Goal: Transaction & Acquisition: Book appointment/travel/reservation

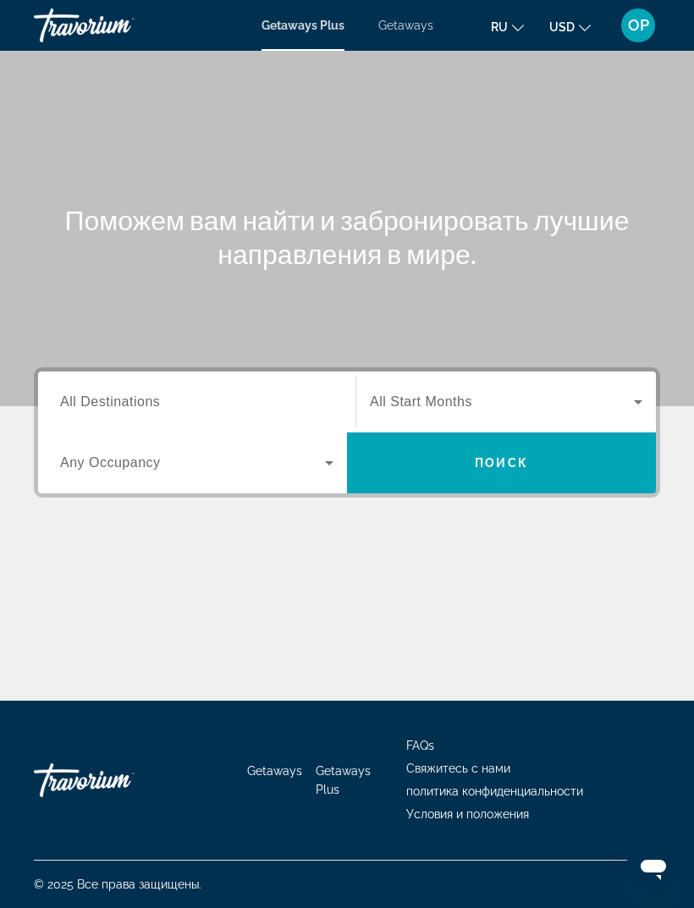
click at [99, 397] on span "All Destinations" at bounding box center [110, 401] width 100 height 14
click at [99, 397] on input "Destination All Destinations" at bounding box center [196, 402] width 273 height 20
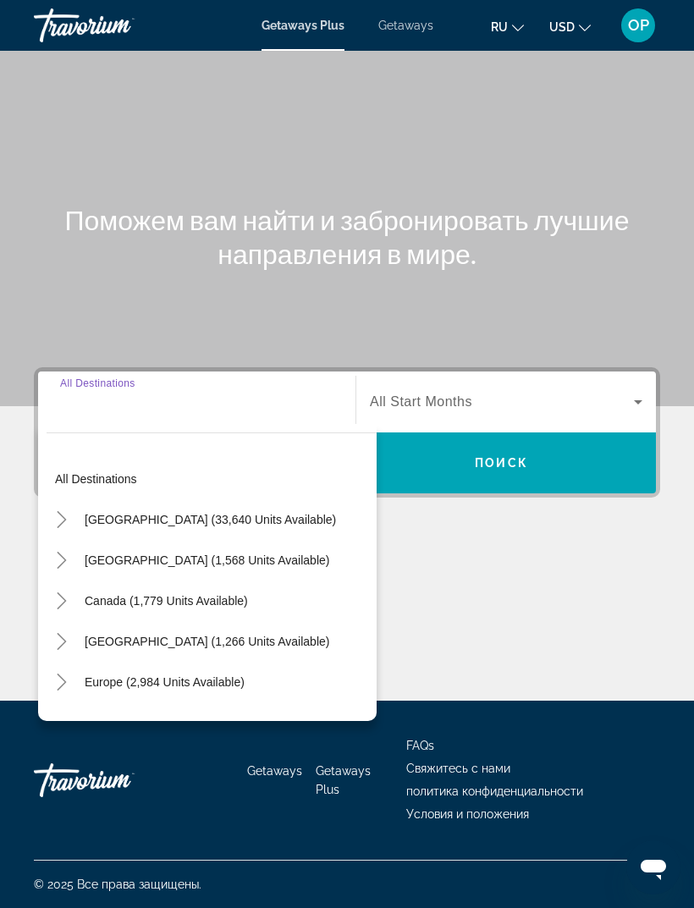
scroll to position [53, 0]
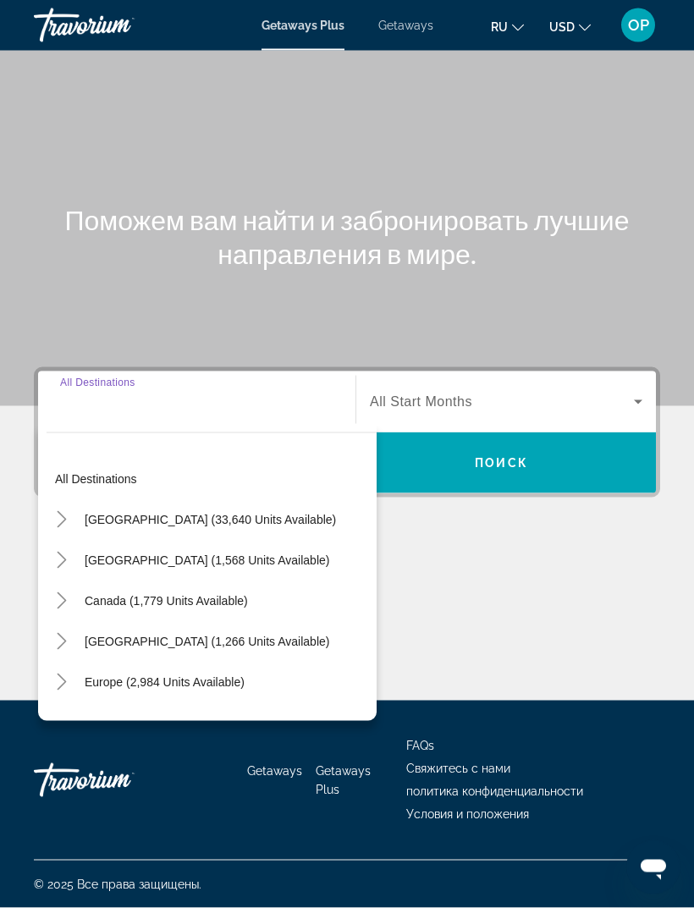
click at [65, 511] on icon "Toggle United States (33,640 units available)" at bounding box center [61, 519] width 17 height 17
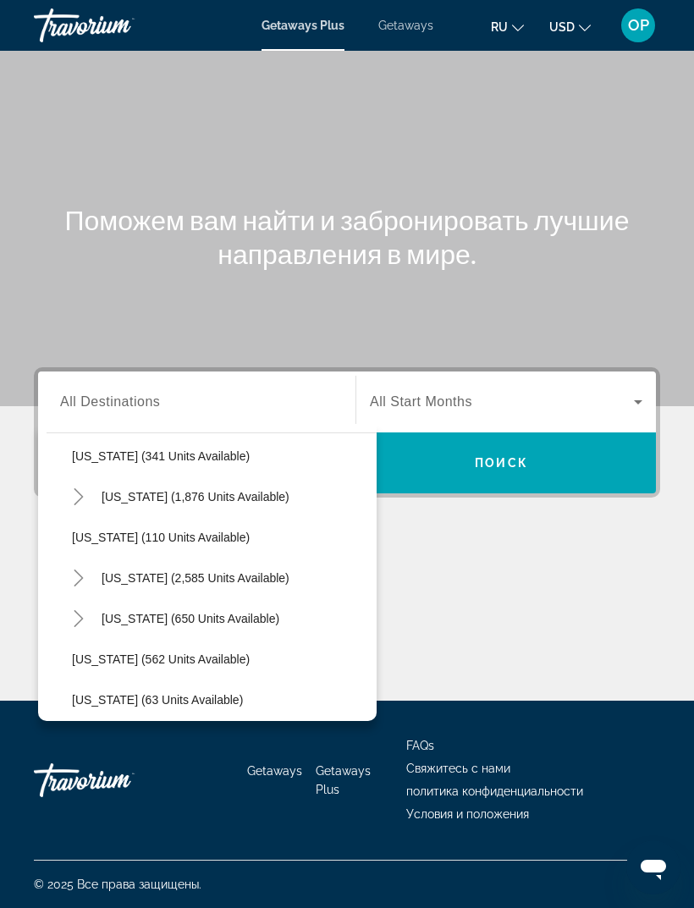
scroll to position [779, 0]
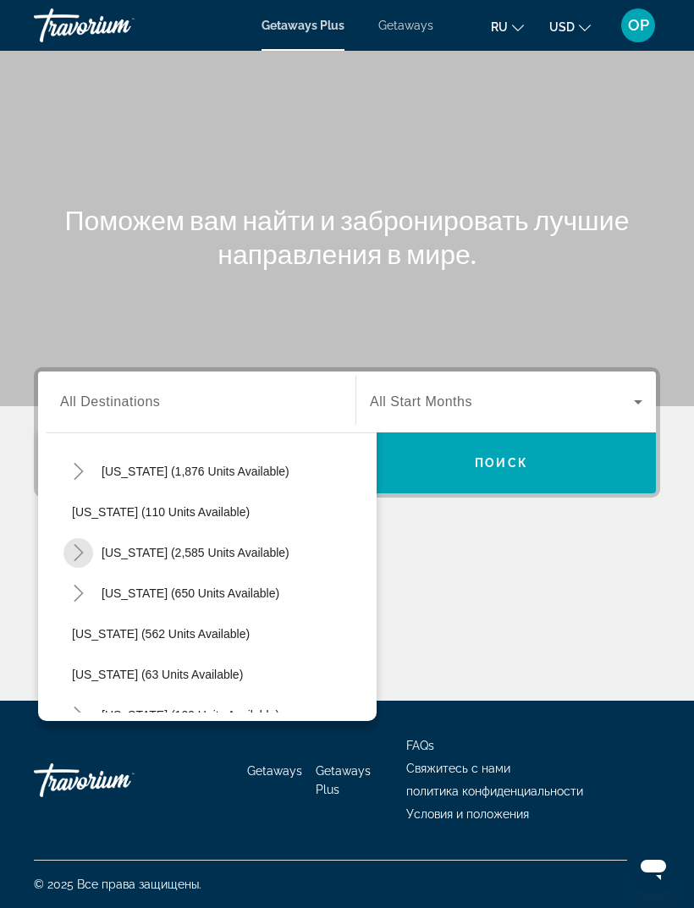
click at [88, 538] on mat-icon "Toggle Nevada (2,585 units available)" at bounding box center [78, 553] width 30 height 30
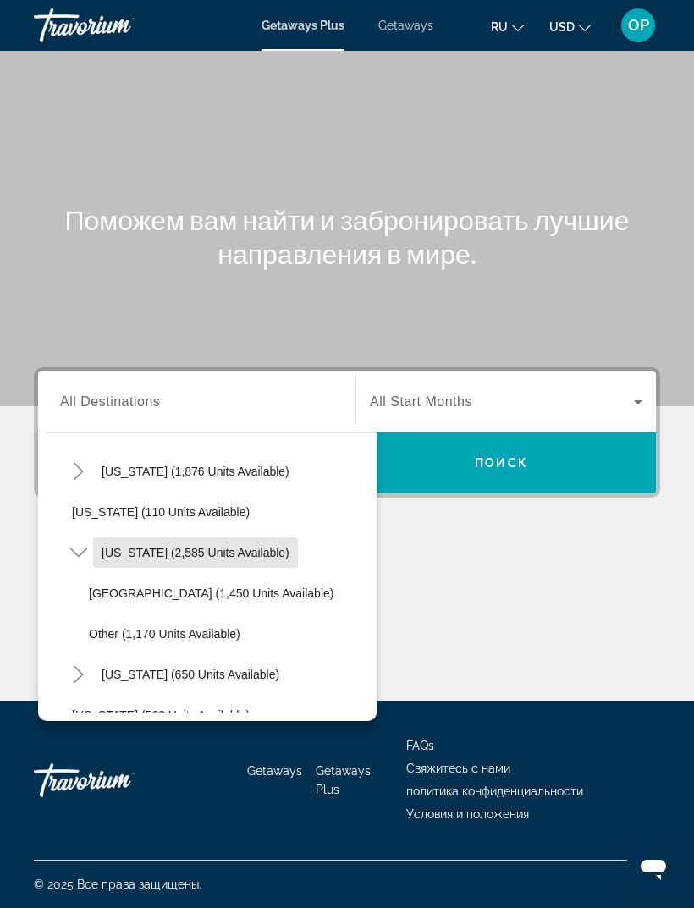
click at [225, 546] on span "[US_STATE] (2,585 units available)" at bounding box center [195, 553] width 188 height 14
type input "**********"
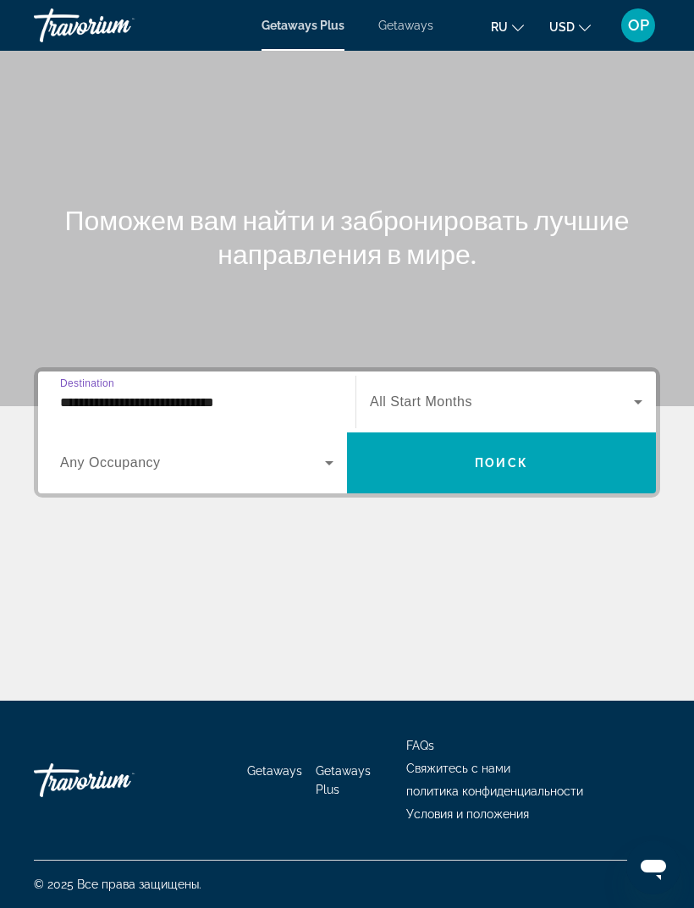
click at [309, 452] on span "Search widget" at bounding box center [192, 462] width 265 height 20
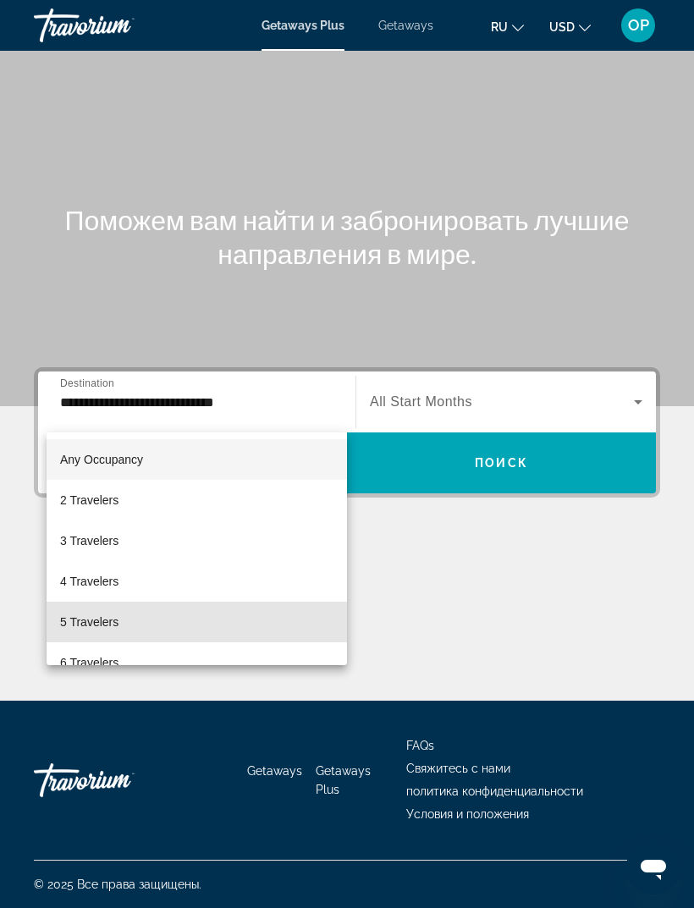
click at [88, 622] on span "5 Travelers" at bounding box center [89, 621] width 58 height 20
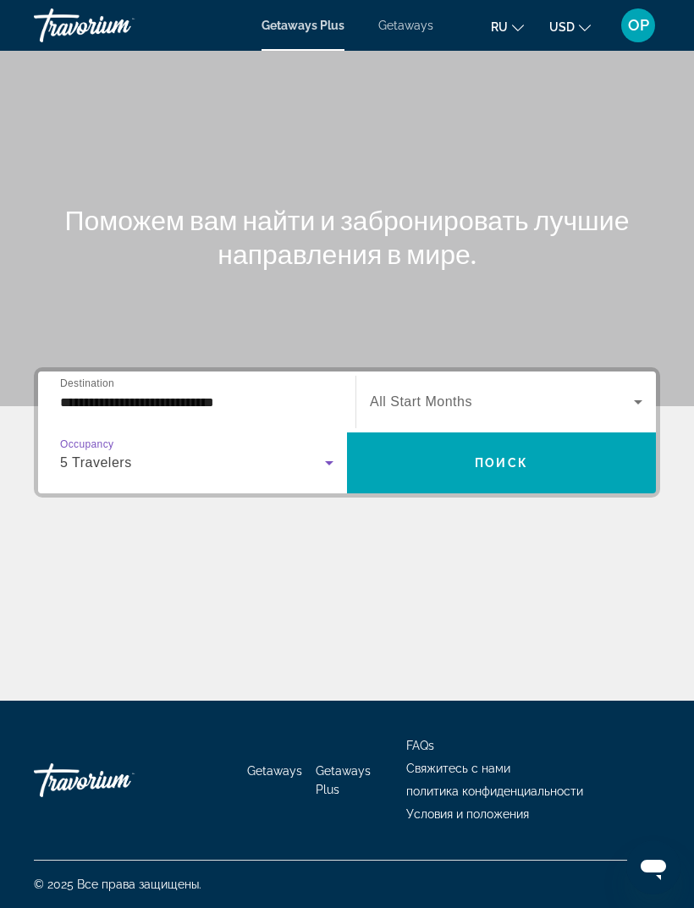
click at [630, 392] on icon "Search widget" at bounding box center [638, 402] width 20 height 20
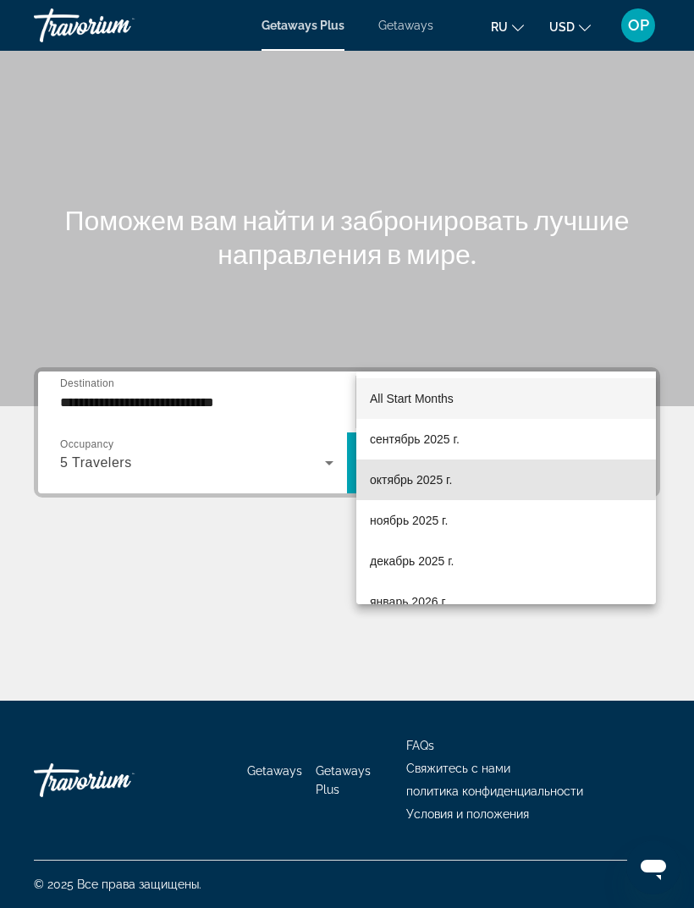
click at [390, 477] on span "октябрь 2025 г." at bounding box center [411, 479] width 82 height 20
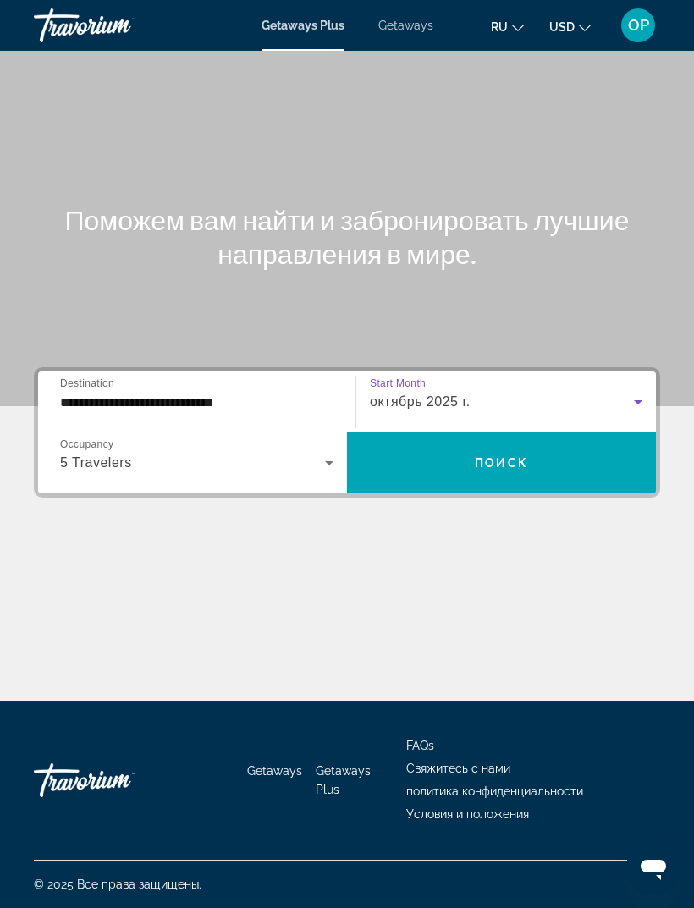
click at [479, 456] on span "Поиск" at bounding box center [500, 463] width 53 height 14
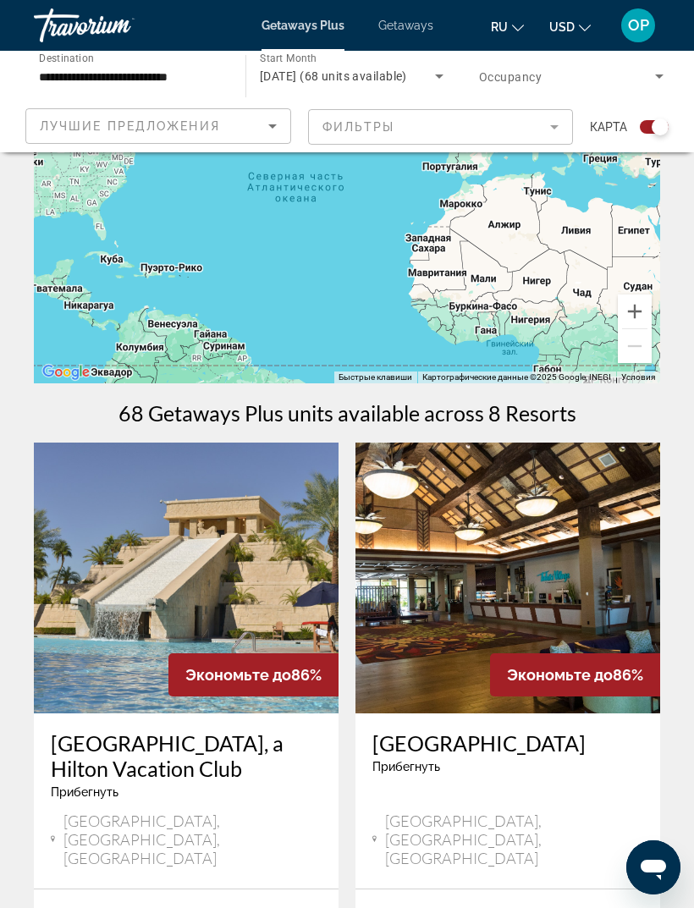
scroll to position [124, 0]
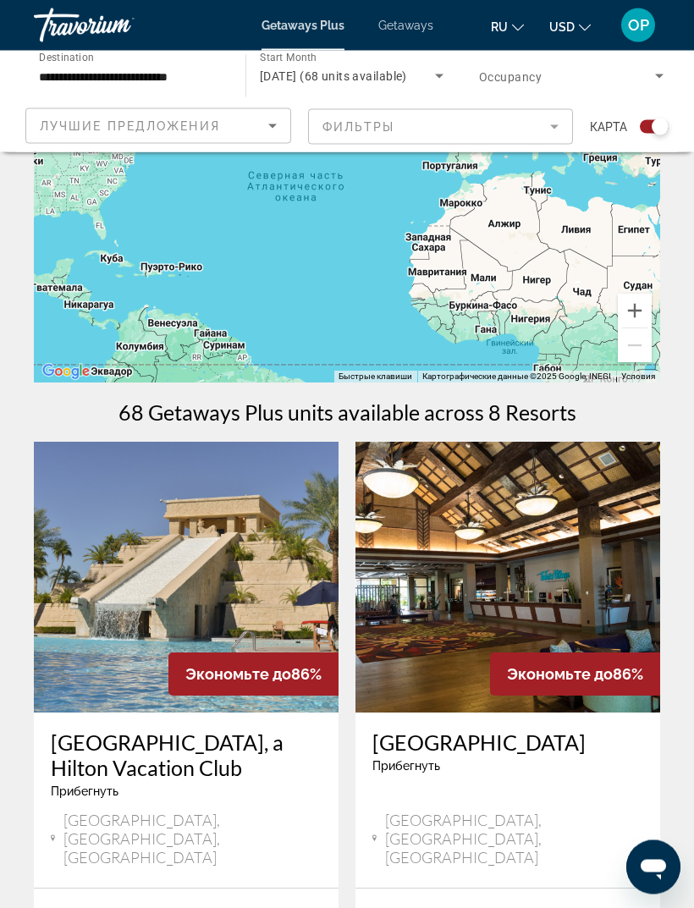
click at [539, 580] on img "Main content" at bounding box center [507, 577] width 304 height 271
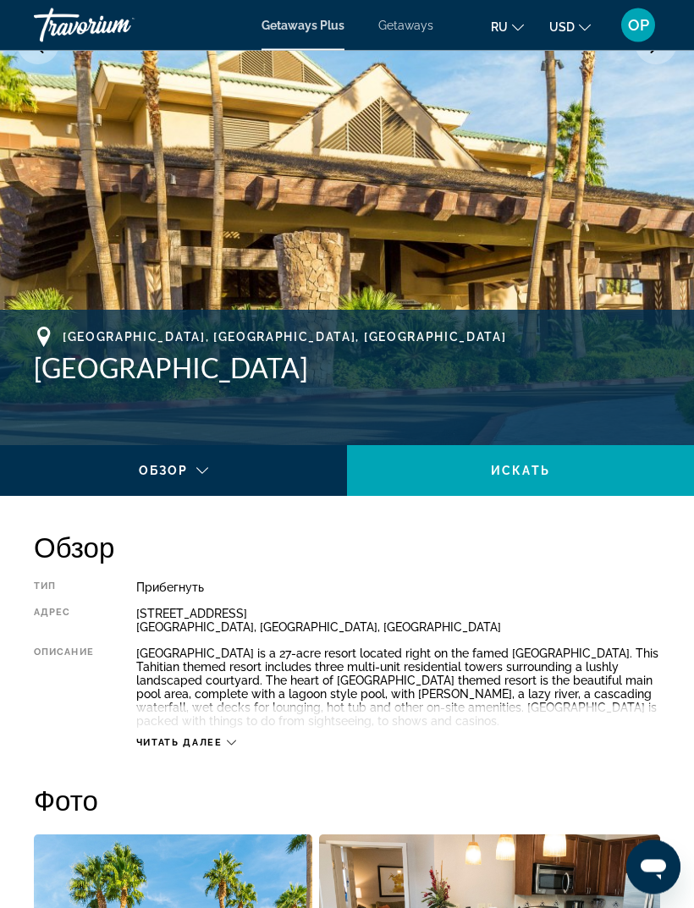
scroll to position [426, 0]
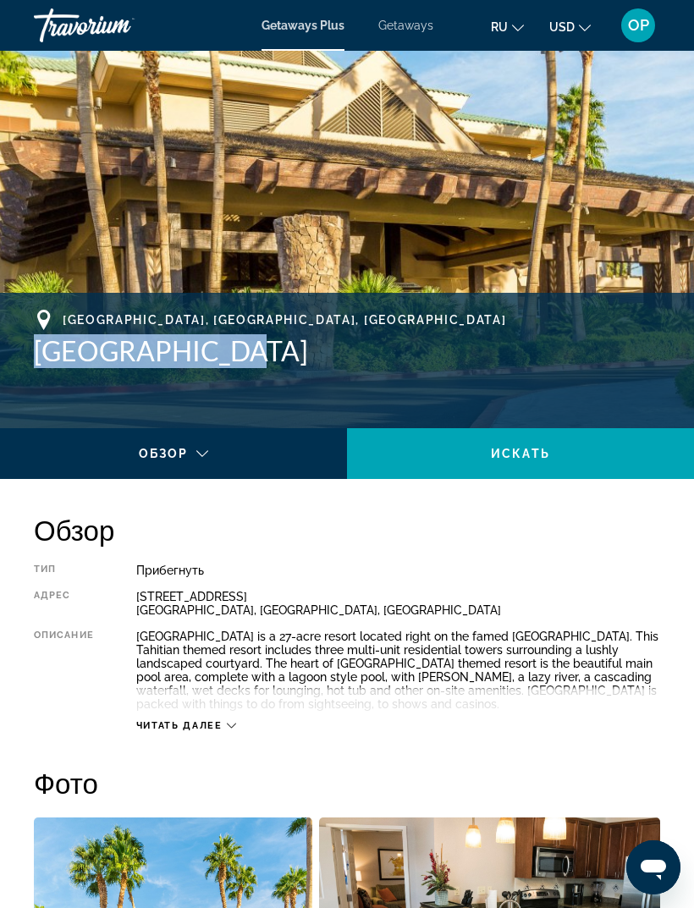
click at [468, 247] on img "Main content" at bounding box center [347, 25] width 694 height 803
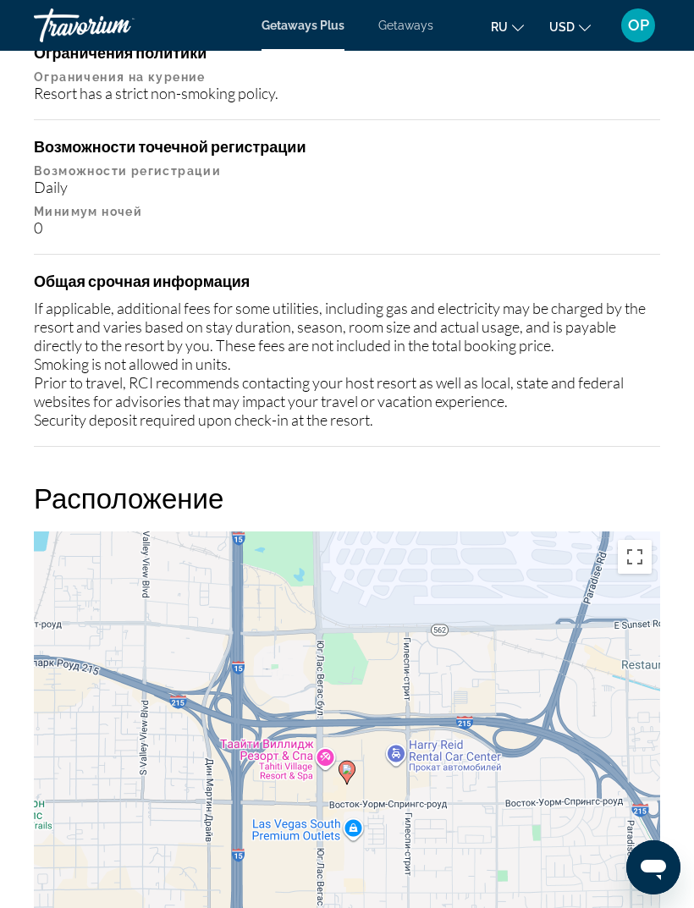
scroll to position [2535, 0]
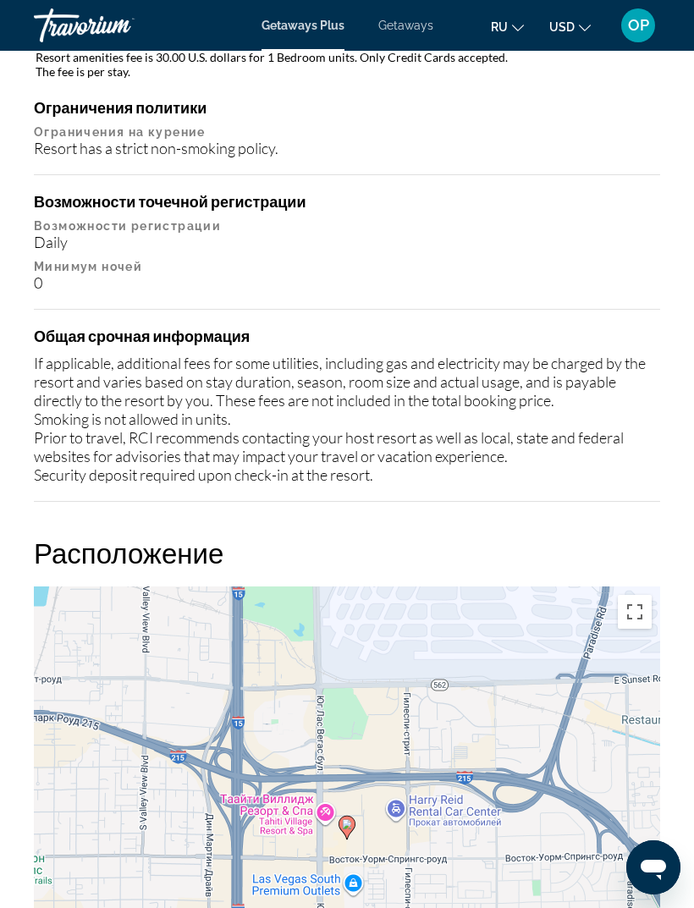
click at [649, 22] on div "OP" at bounding box center [638, 25] width 34 height 34
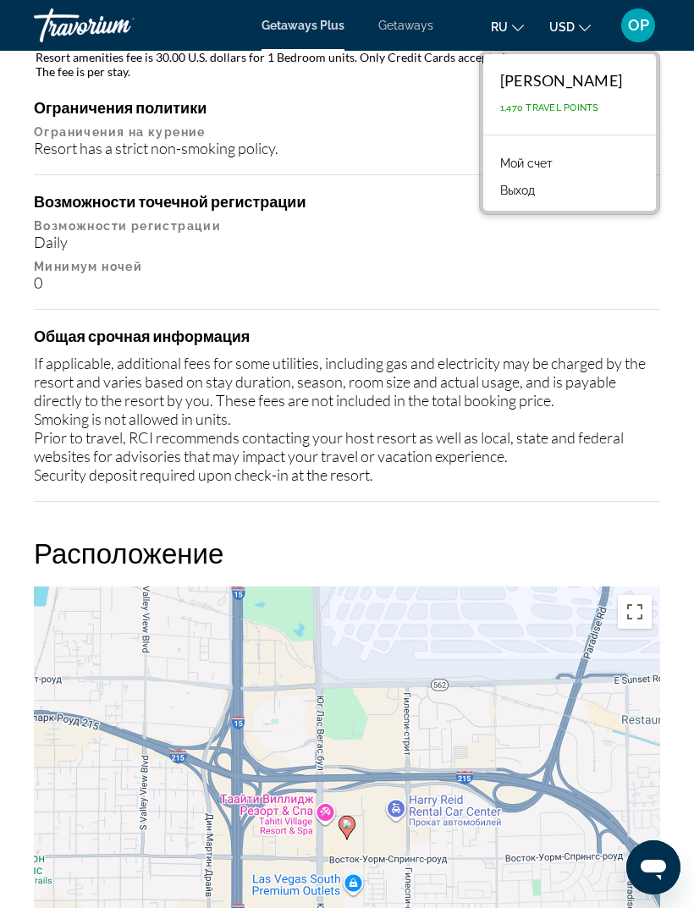
click at [514, 162] on link "Мой счет" at bounding box center [525, 163] width 69 height 22
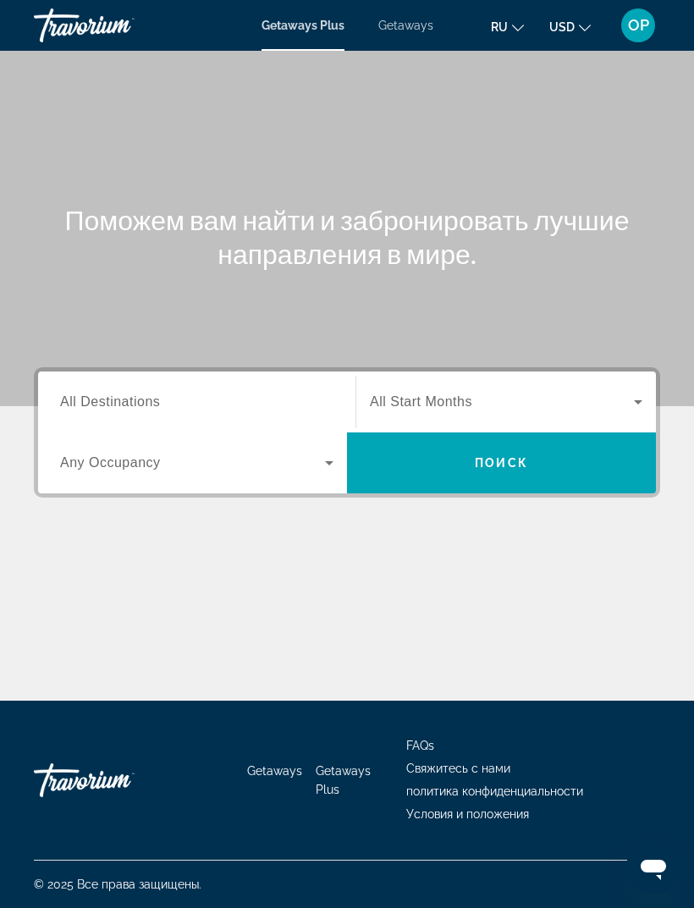
click at [98, 392] on input "Destination All Destinations" at bounding box center [196, 402] width 273 height 20
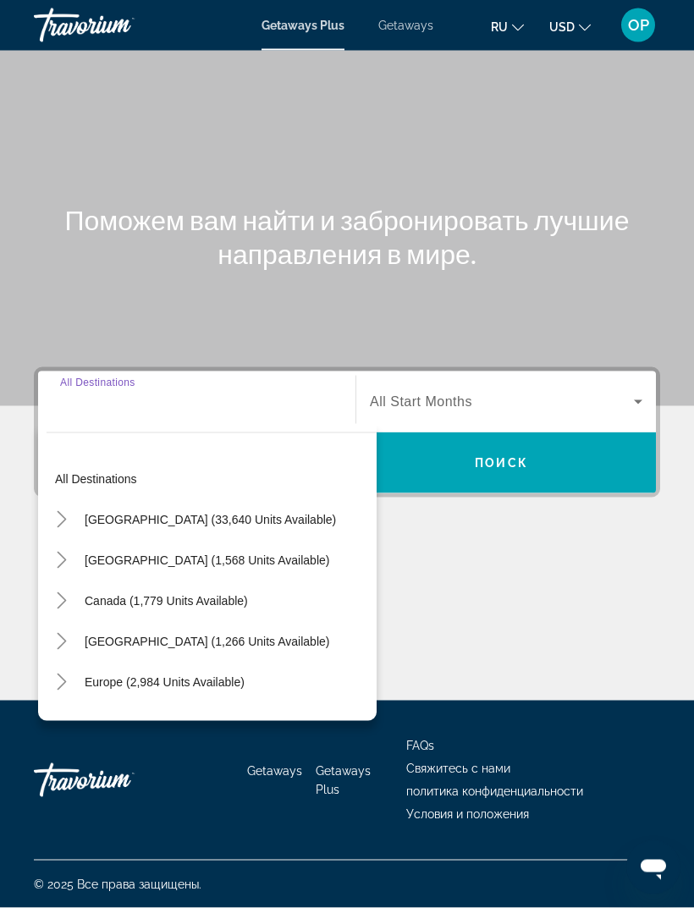
scroll to position [54, 0]
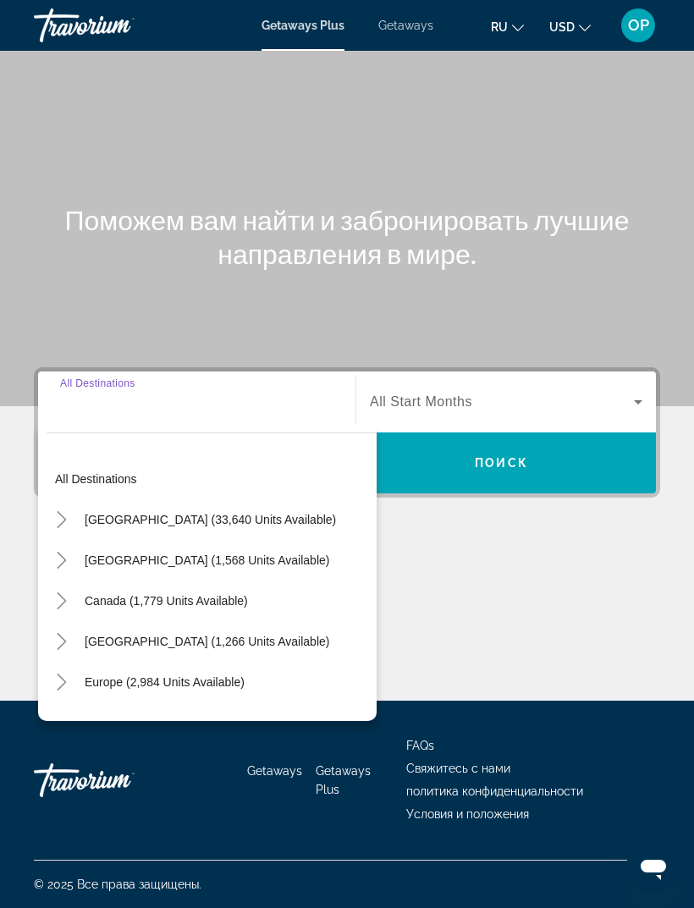
click at [84, 499] on span "Search widget" at bounding box center [210, 519] width 268 height 41
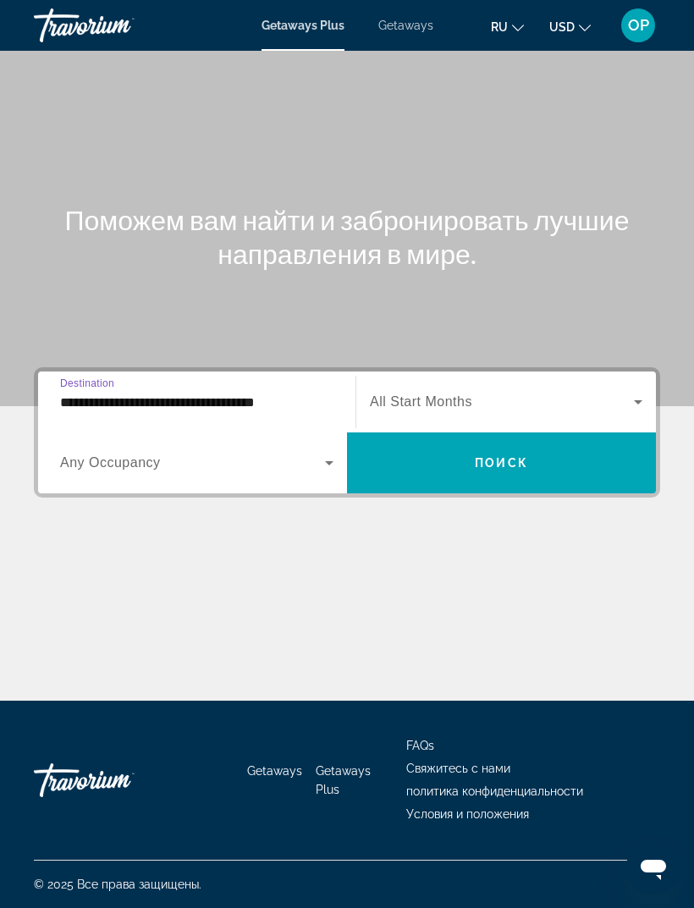
click at [192, 392] on input "**********" at bounding box center [196, 402] width 273 height 20
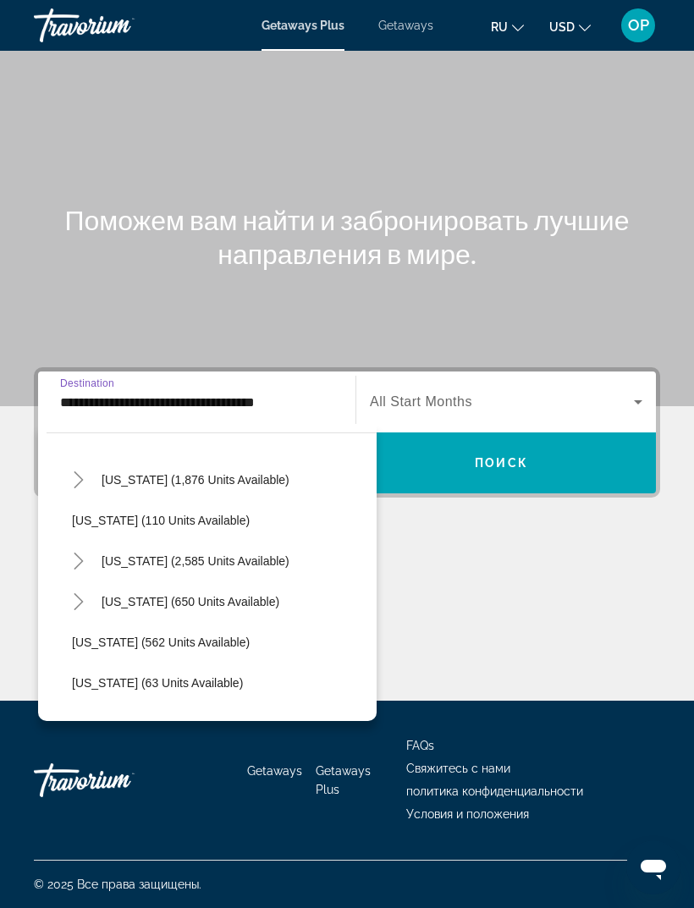
scroll to position [784, 0]
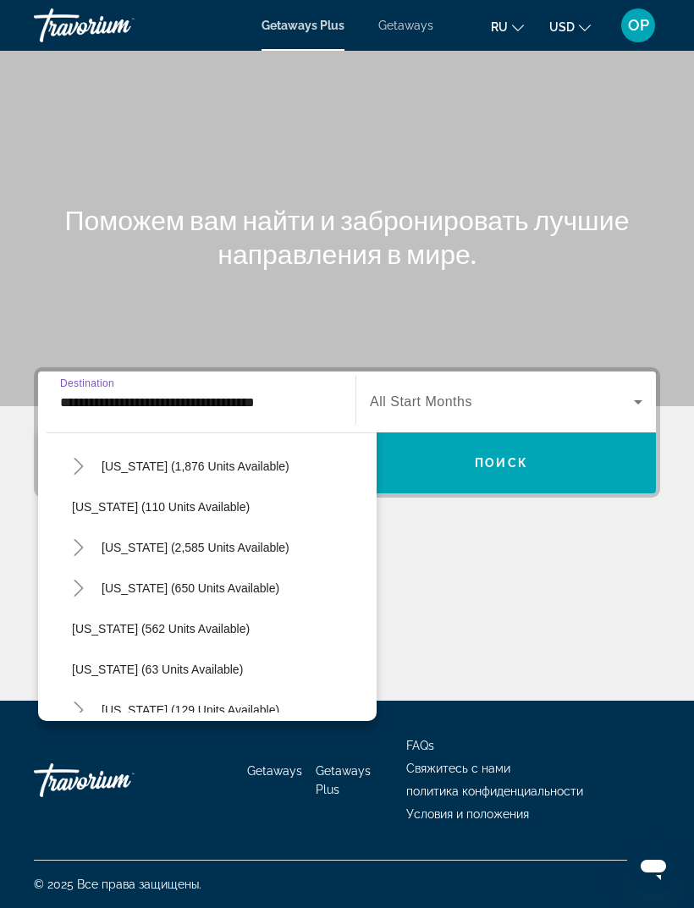
click at [139, 540] on span "[US_STATE] (2,585 units available)" at bounding box center [195, 547] width 188 height 14
type input "**********"
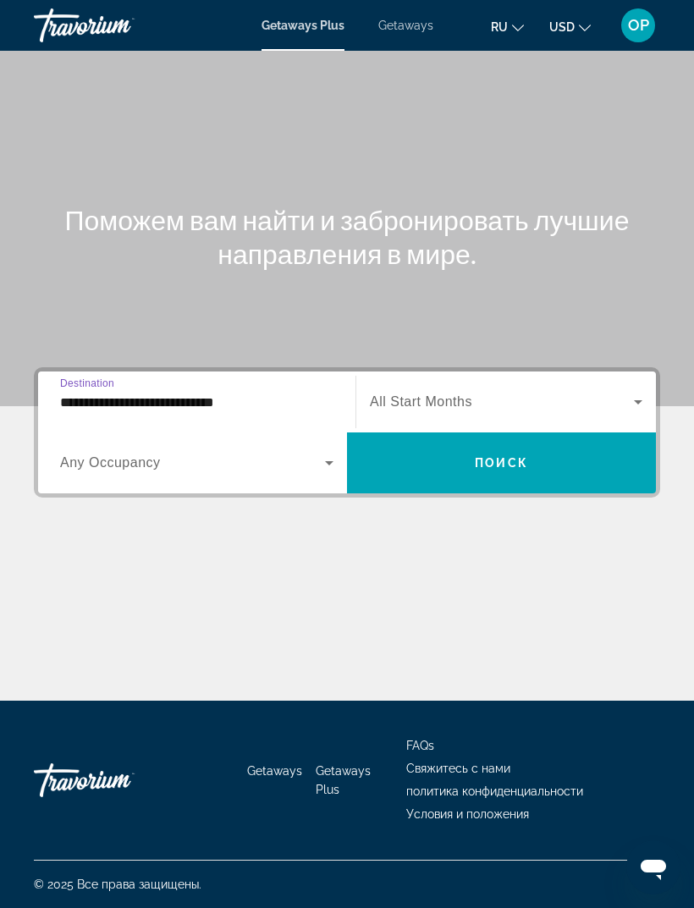
click at [321, 452] on icon "Search widget" at bounding box center [329, 462] width 20 height 20
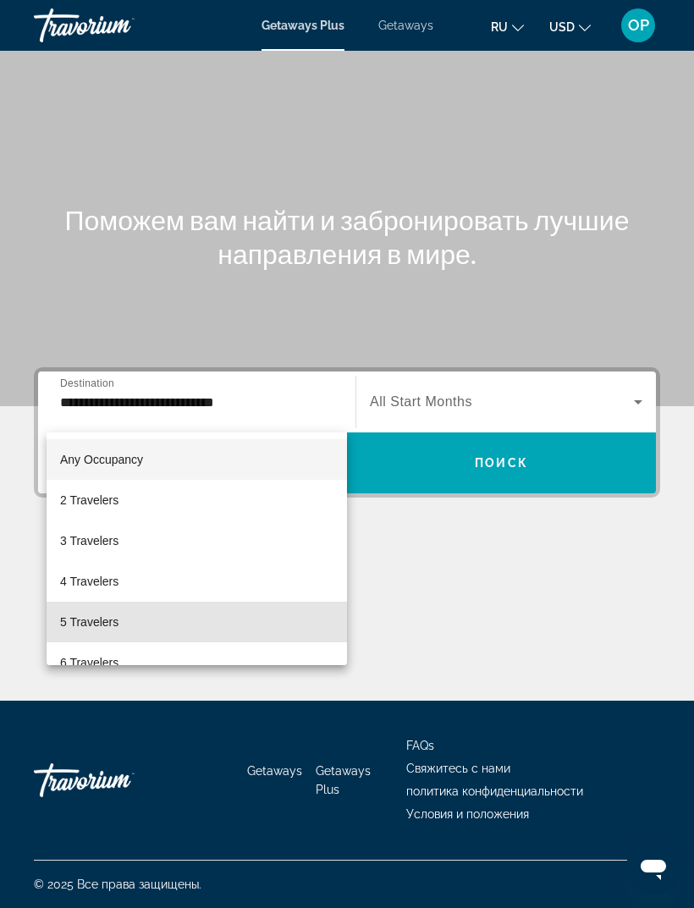
click at [81, 622] on span "5 Travelers" at bounding box center [89, 621] width 58 height 20
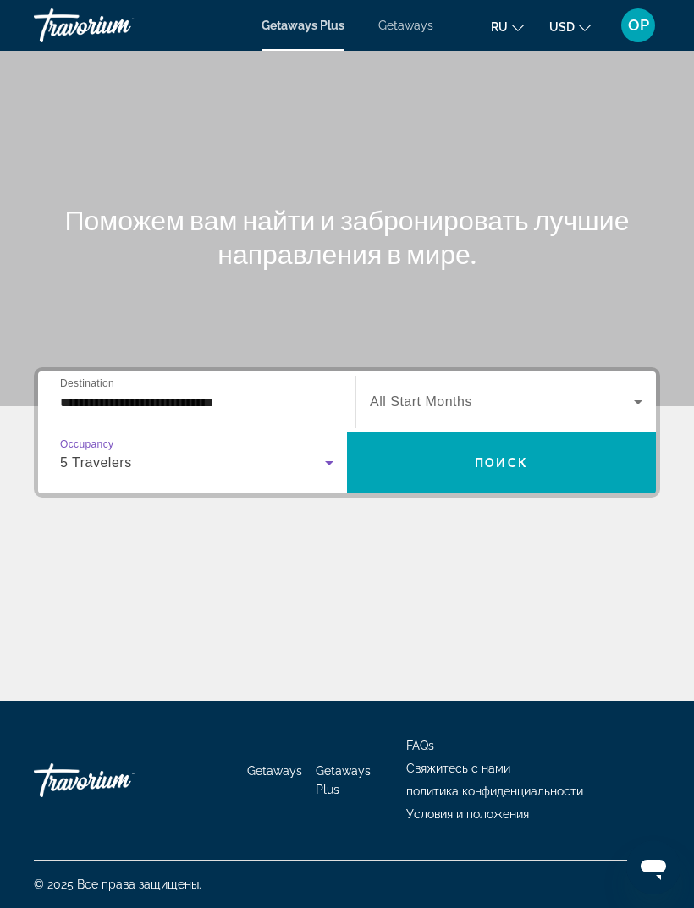
click at [639, 392] on icon "Search widget" at bounding box center [638, 402] width 20 height 20
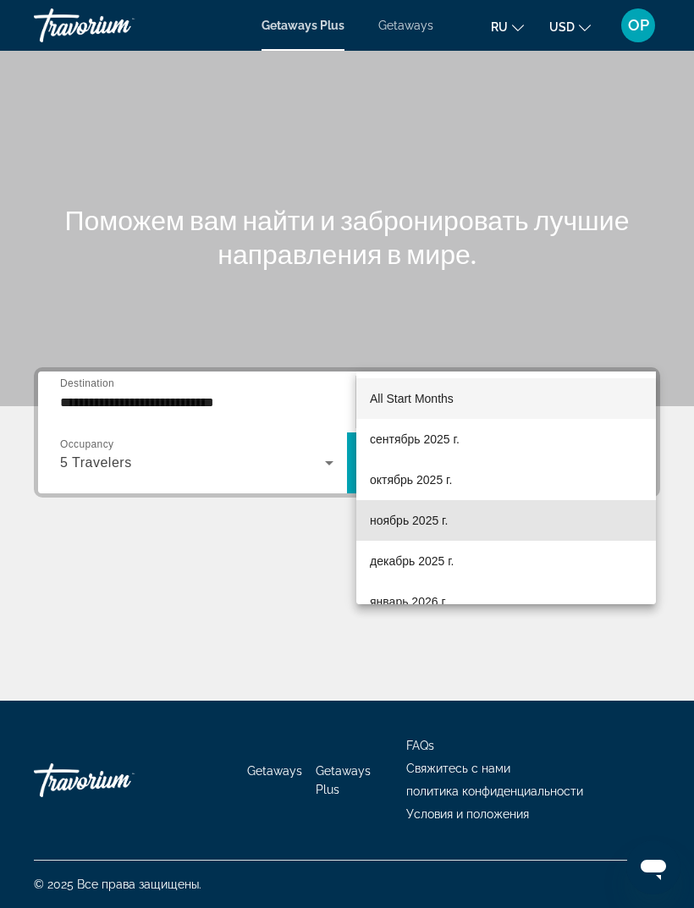
click at [391, 529] on span "ноябрь 2025 г." at bounding box center [409, 520] width 78 height 20
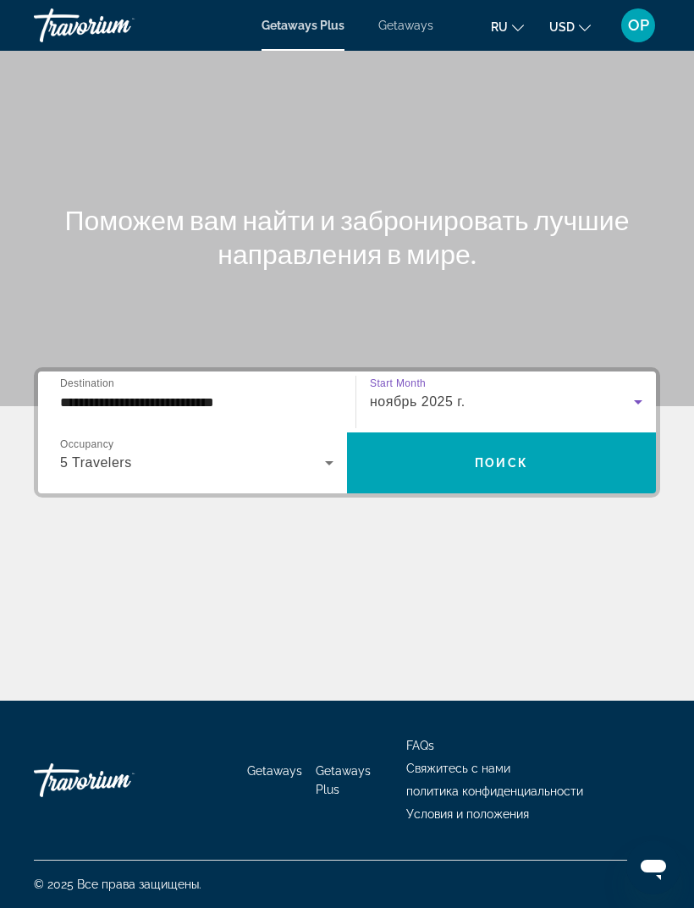
click at [485, 456] on span "Поиск" at bounding box center [500, 463] width 53 height 14
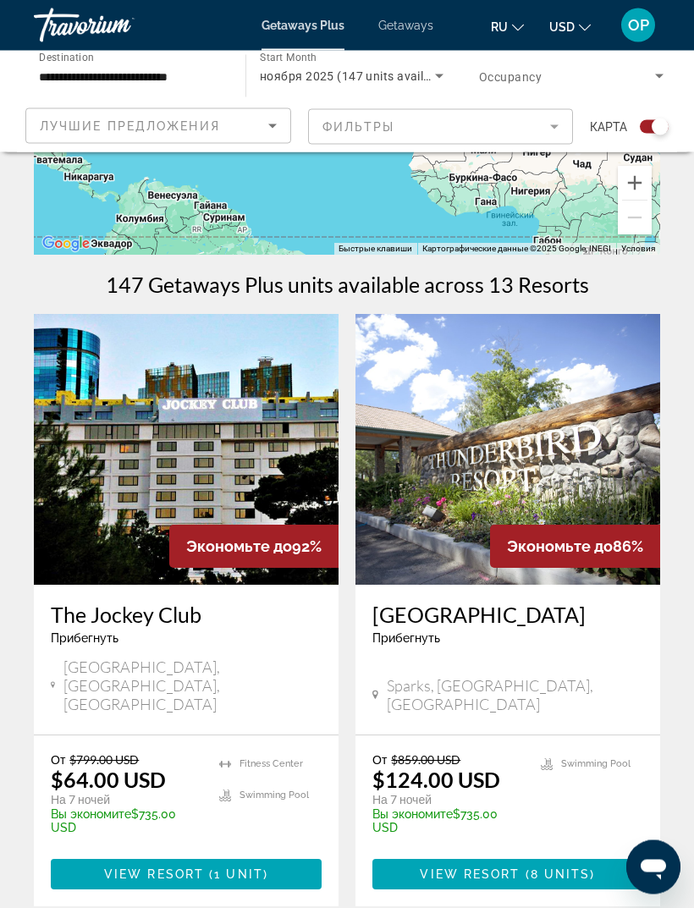
scroll to position [253, 0]
click at [131, 468] on img "Main content" at bounding box center [186, 449] width 304 height 271
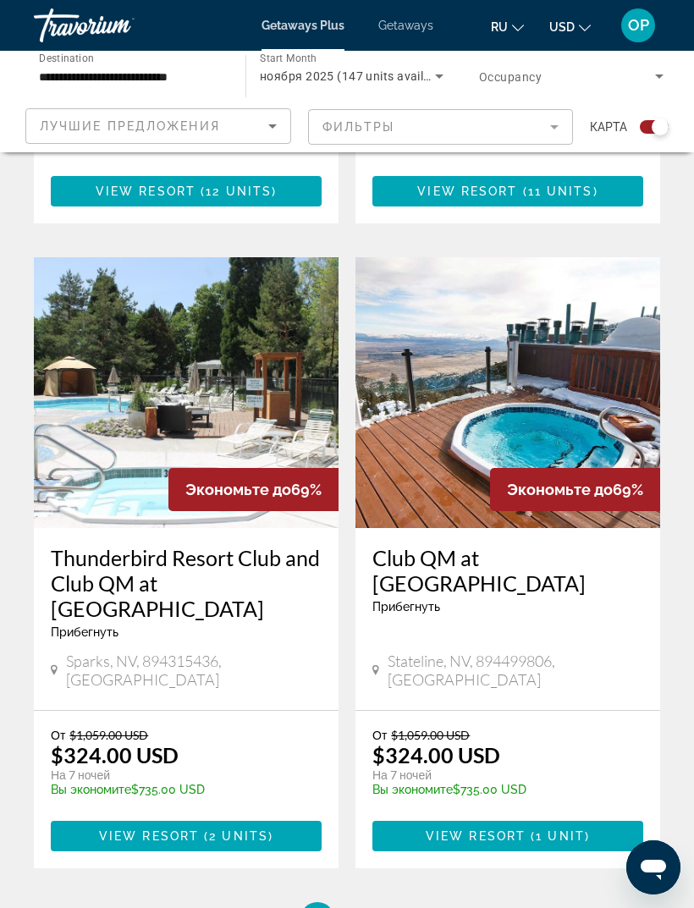
scroll to position [3511, 0]
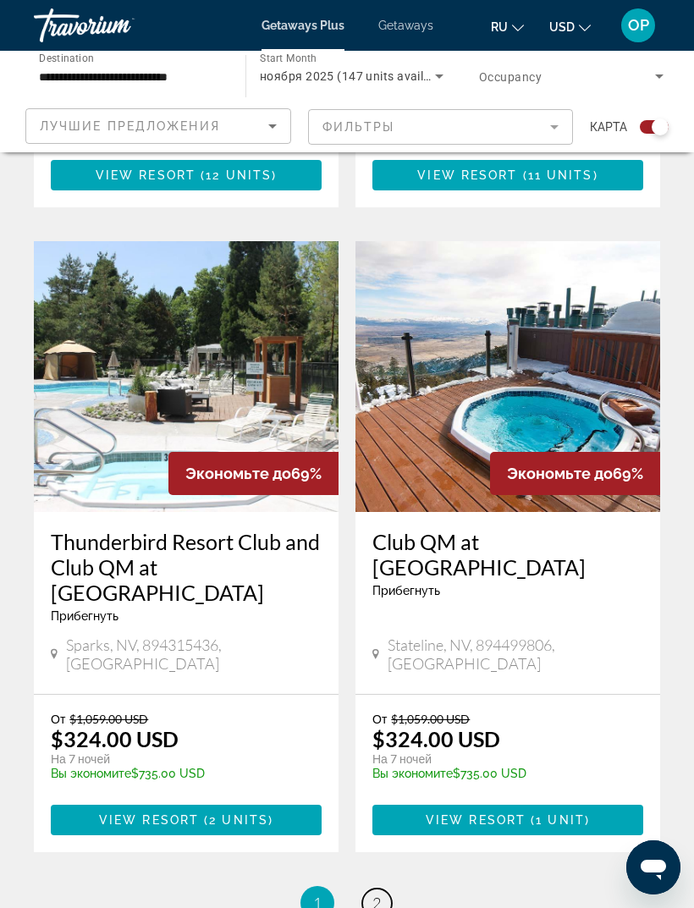
click at [376, 893] on span "2" at bounding box center [376, 902] width 8 height 19
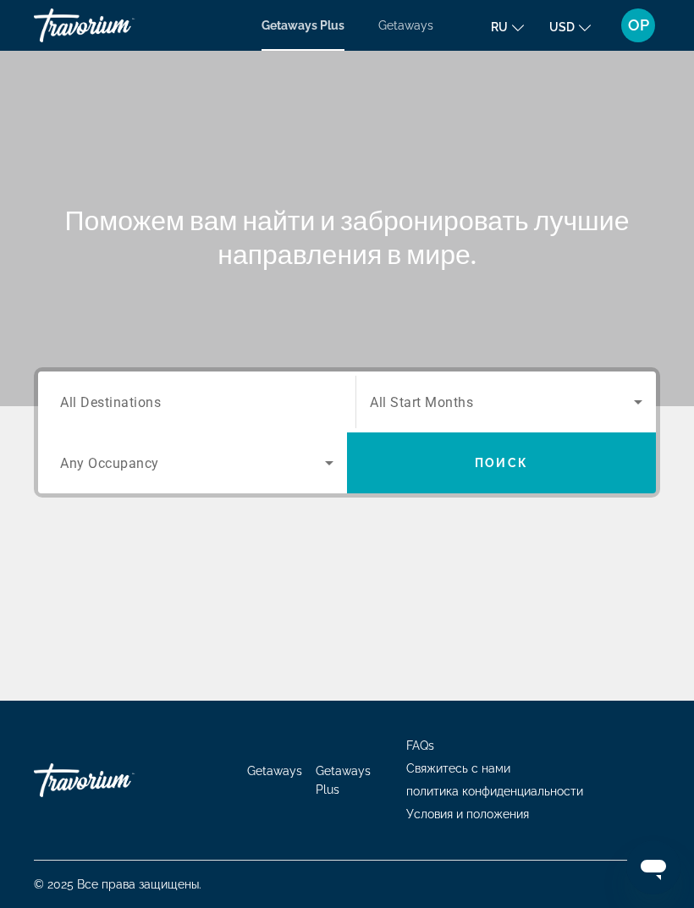
click at [120, 398] on span "All Destinations" at bounding box center [110, 401] width 101 height 16
click at [120, 398] on input "Destination All Destinations" at bounding box center [196, 402] width 273 height 20
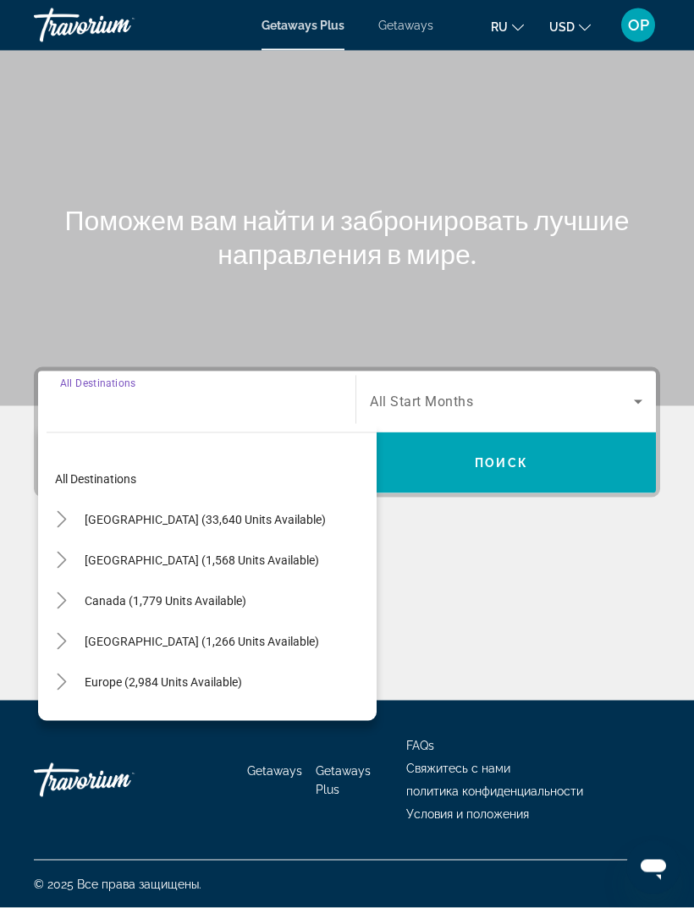
scroll to position [54, 0]
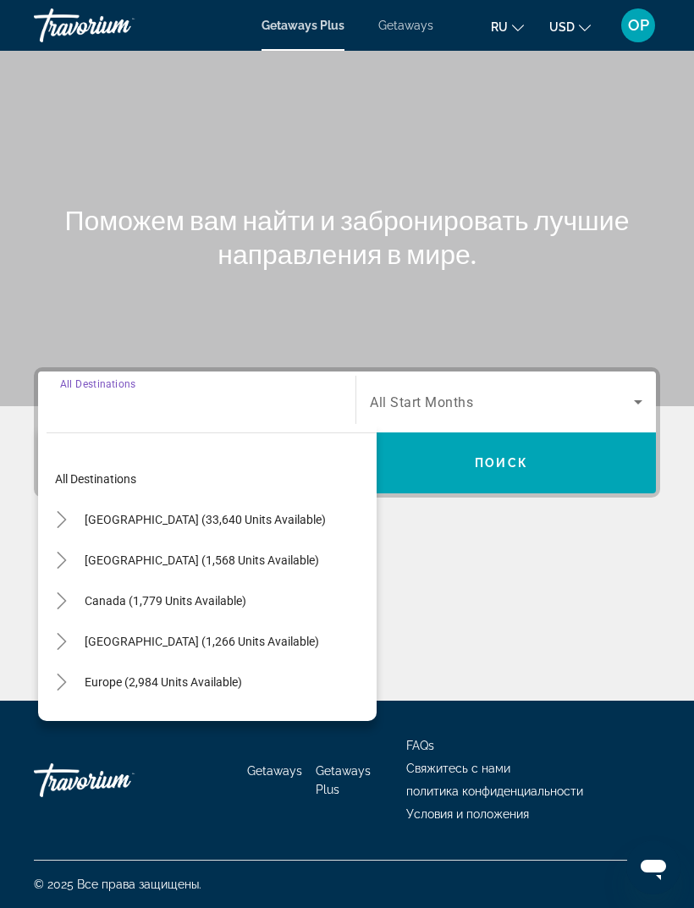
click at [65, 511] on icon "Toggle United States (33,640 units available)" at bounding box center [61, 519] width 17 height 17
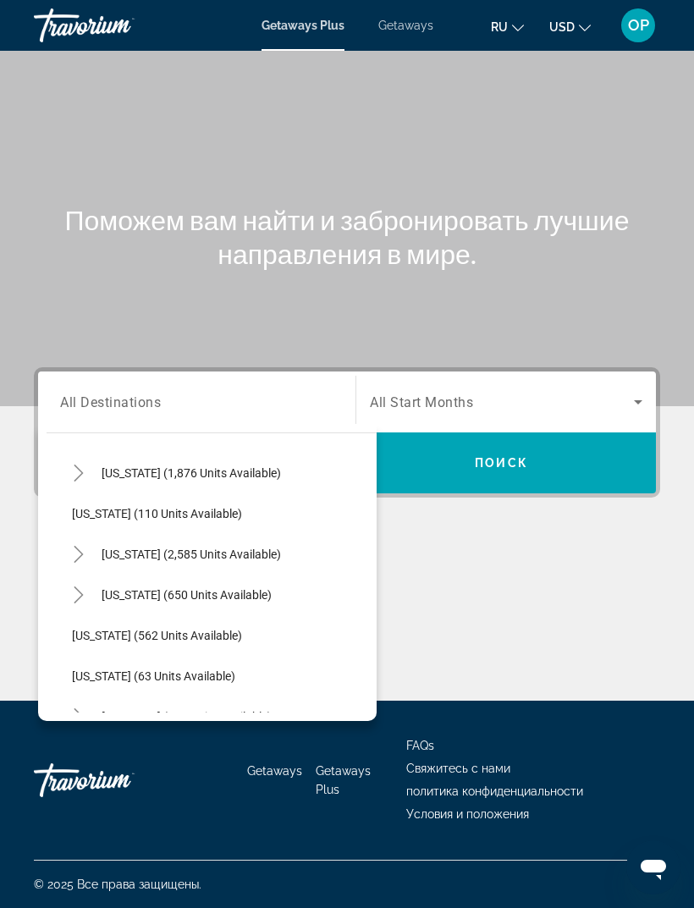
scroll to position [776, 0]
click at [122, 549] on span "[US_STATE] (2,585 units available)" at bounding box center [190, 556] width 179 height 14
type input "**********"
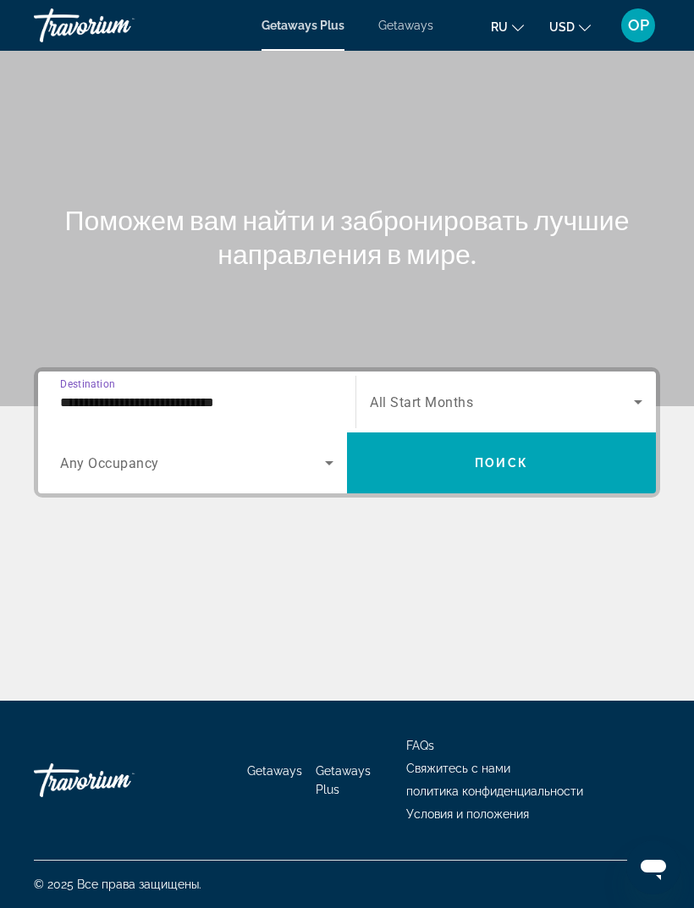
click at [315, 452] on span "Search widget" at bounding box center [192, 462] width 265 height 20
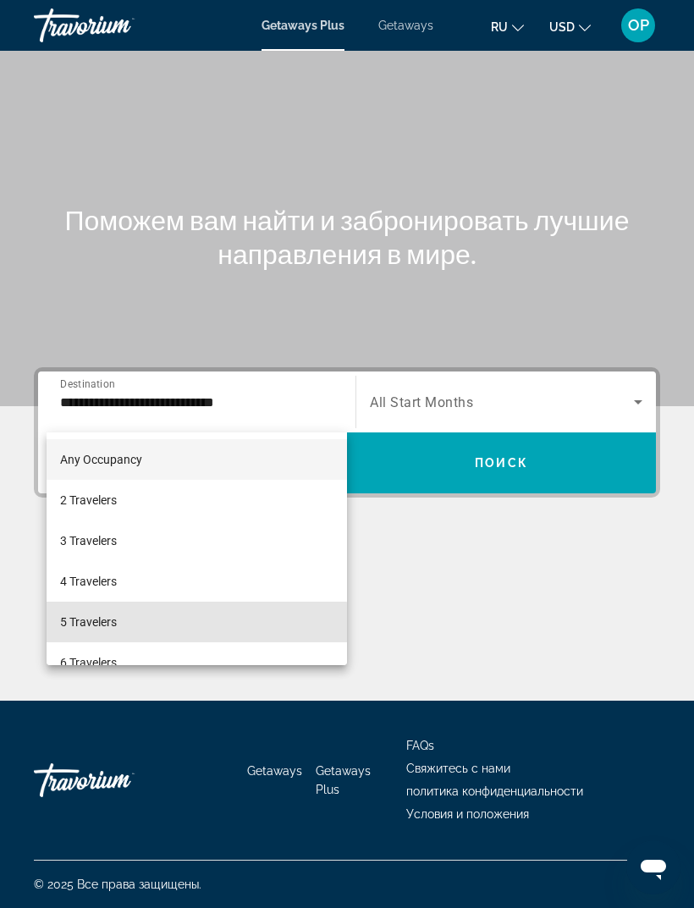
click at [83, 623] on span "5 Travelers" at bounding box center [88, 621] width 57 height 20
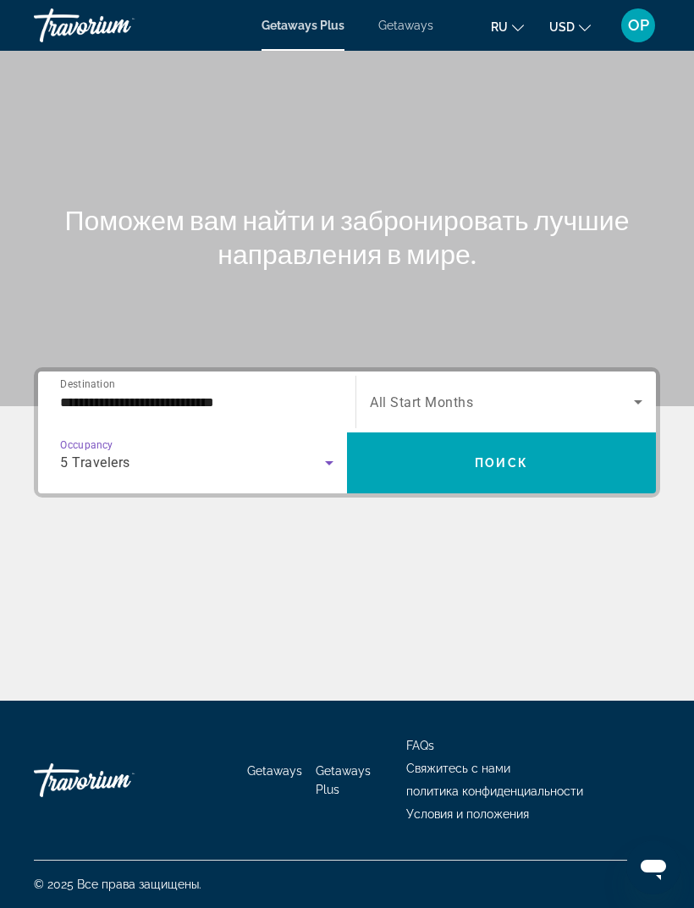
click at [634, 392] on icon "Search widget" at bounding box center [638, 402] width 20 height 20
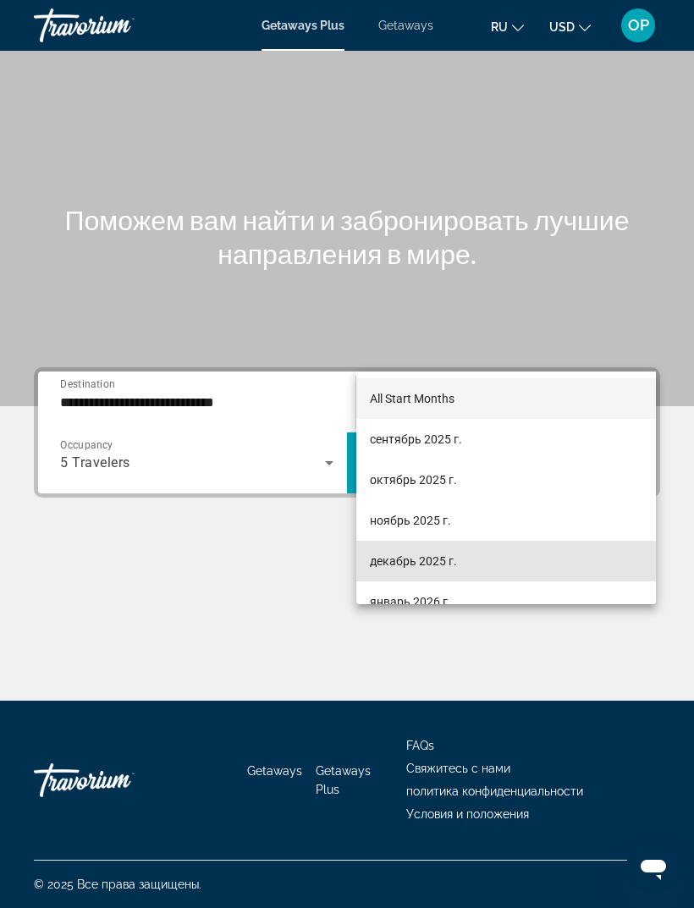
click at [389, 562] on span "декабрь 2025 г." at bounding box center [413, 561] width 87 height 20
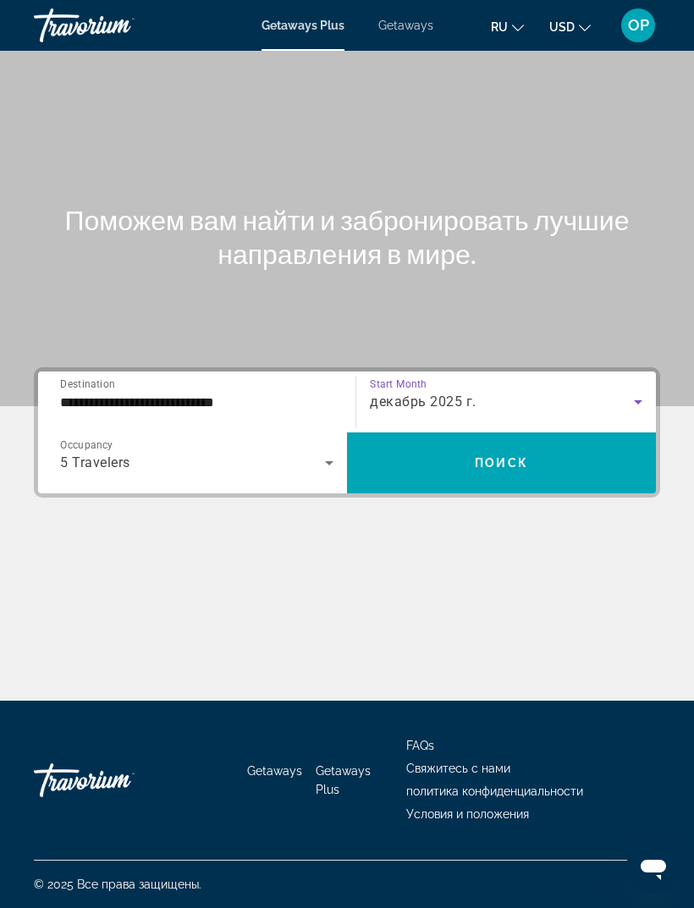
click at [491, 456] on span "Поиск" at bounding box center [500, 463] width 53 height 14
click at [109, 393] on input "Destination All Destinations" at bounding box center [196, 402] width 273 height 20
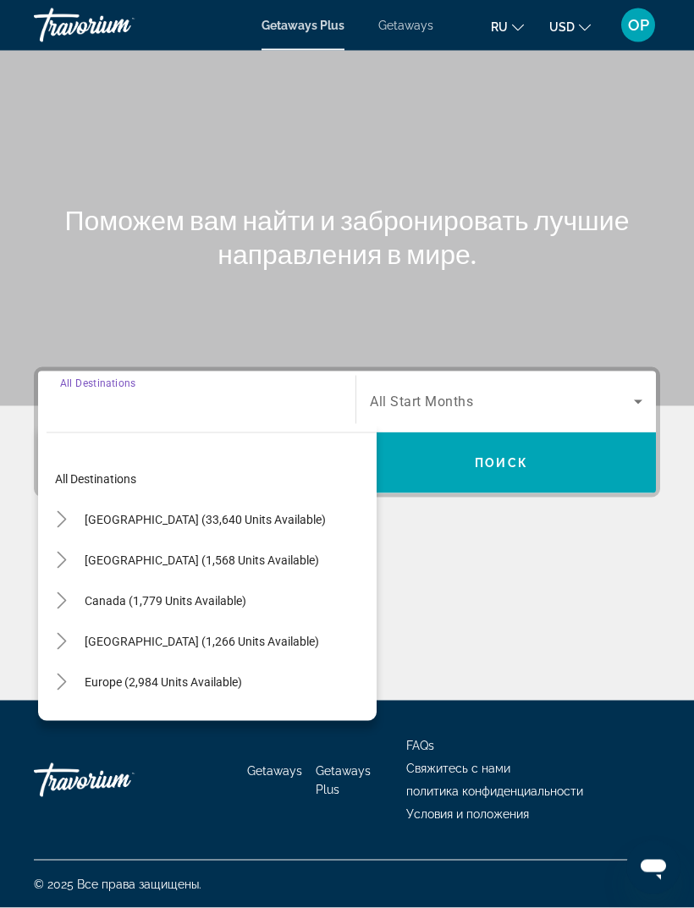
click at [65, 511] on icon "Toggle United States (33,640 units available)" at bounding box center [61, 519] width 17 height 17
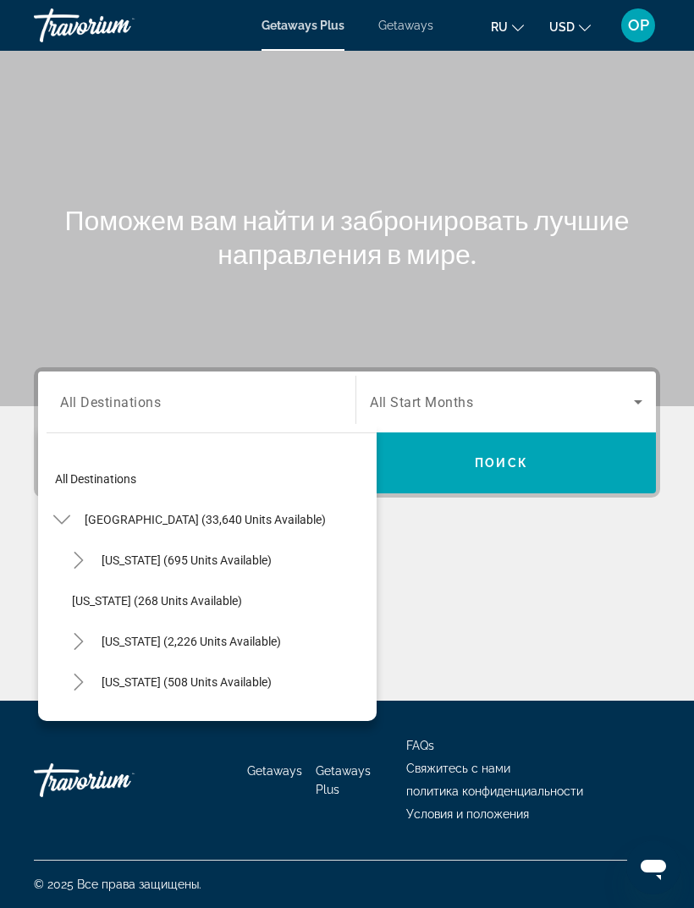
click at [130, 553] on span "[US_STATE] (695 units available)" at bounding box center [186, 560] width 170 height 14
type input "**********"
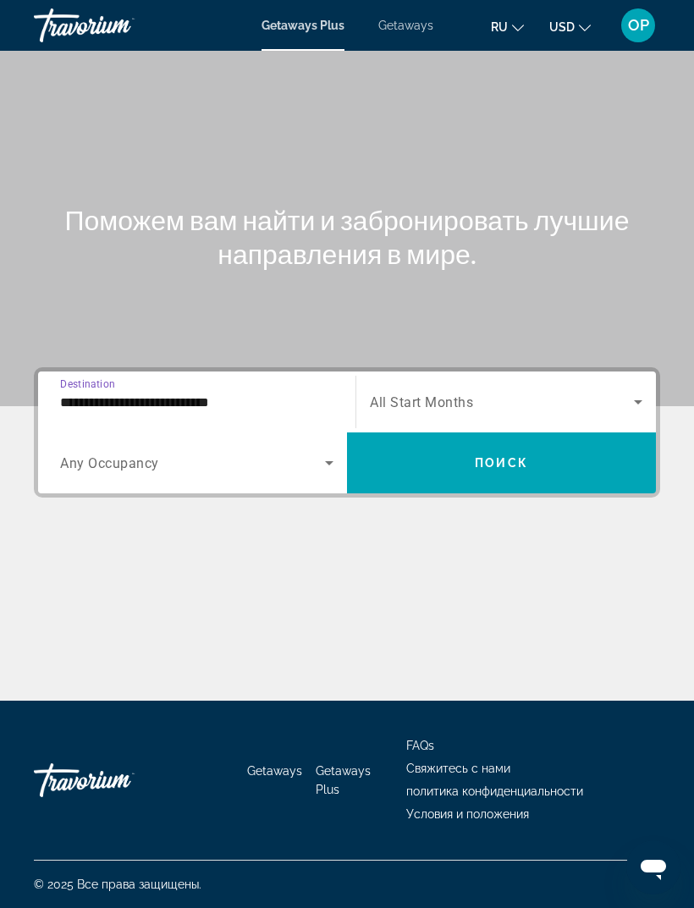
click at [318, 452] on span "Search widget" at bounding box center [192, 462] width 265 height 20
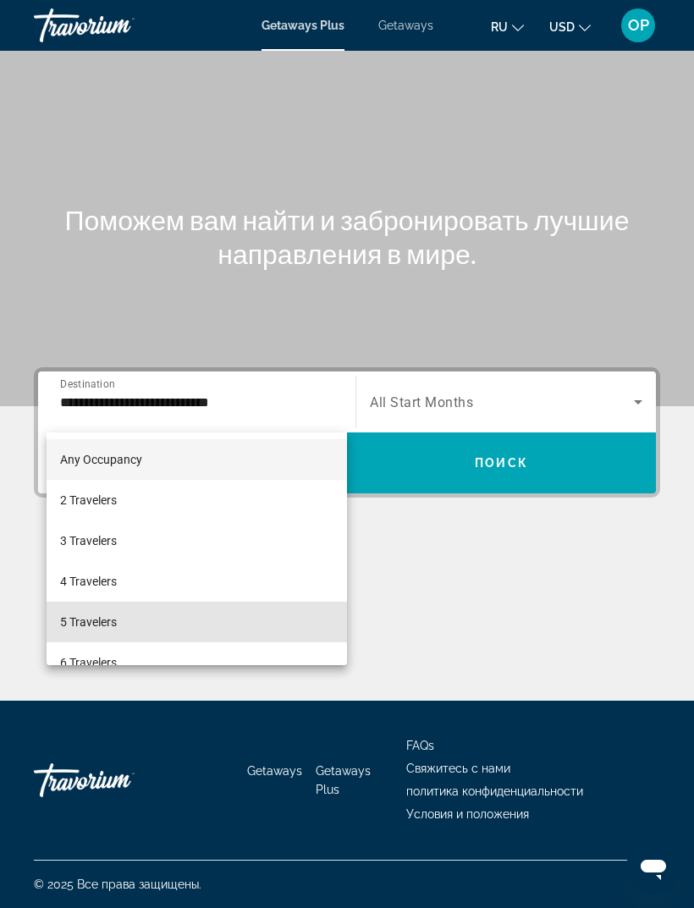
click at [84, 615] on span "5 Travelers" at bounding box center [88, 621] width 57 height 20
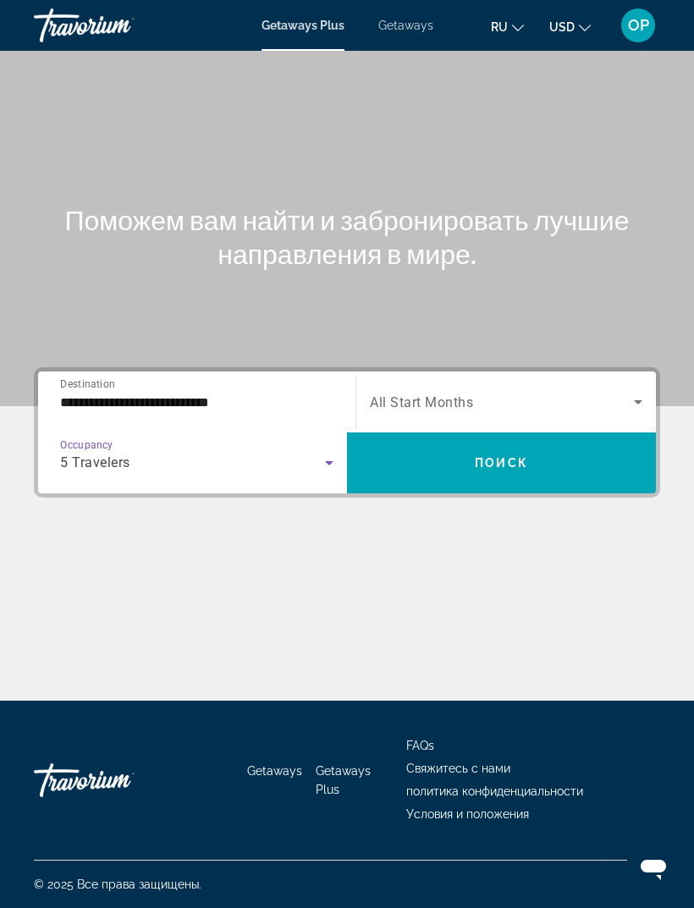
click at [637, 392] on icon "Search widget" at bounding box center [638, 402] width 20 height 20
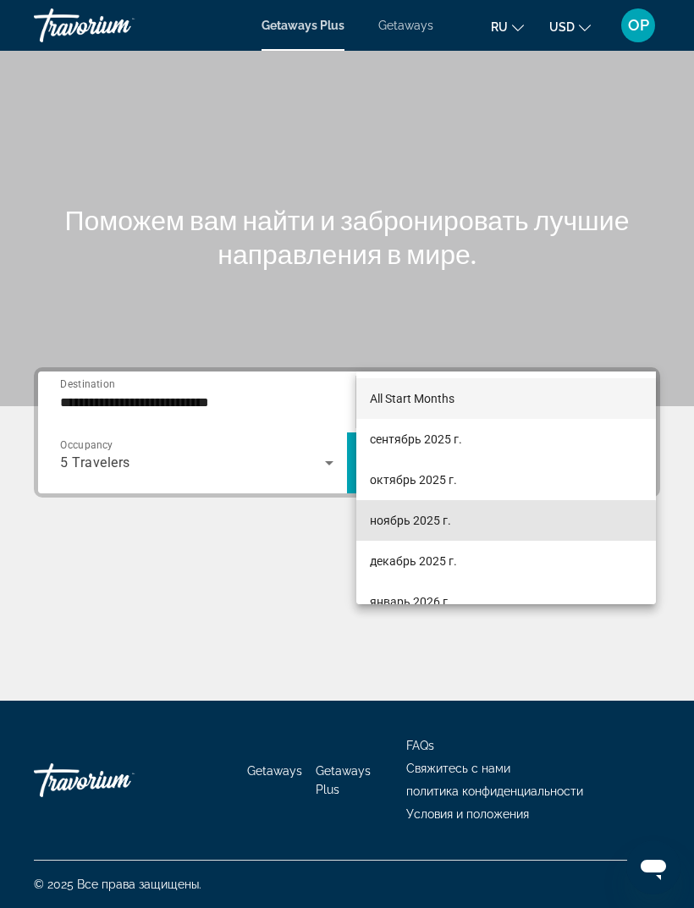
click at [393, 523] on span "ноябрь 2025 г." at bounding box center [410, 520] width 81 height 20
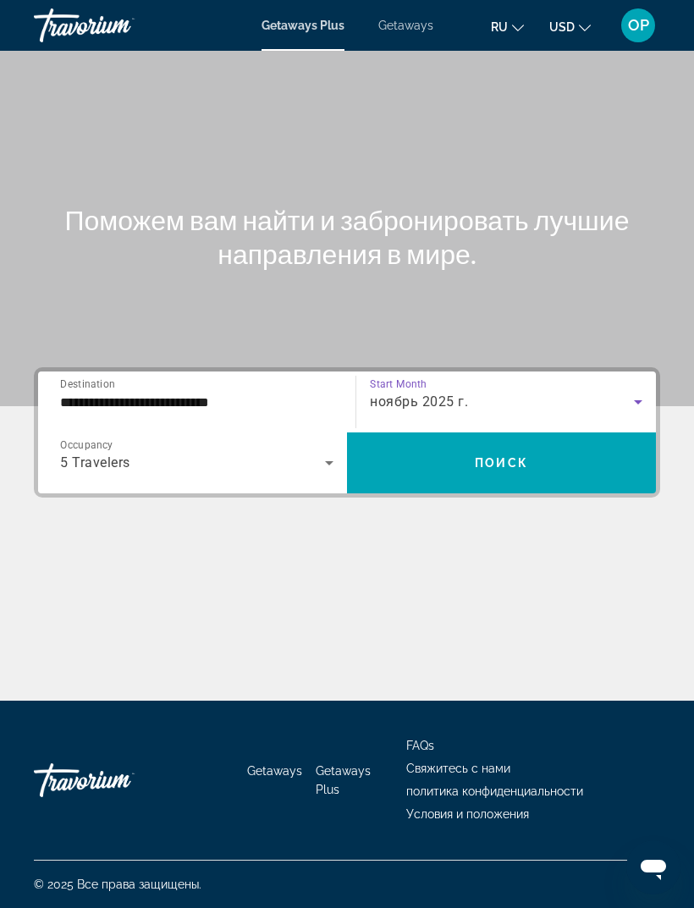
click at [510, 456] on span "Поиск" at bounding box center [500, 463] width 53 height 14
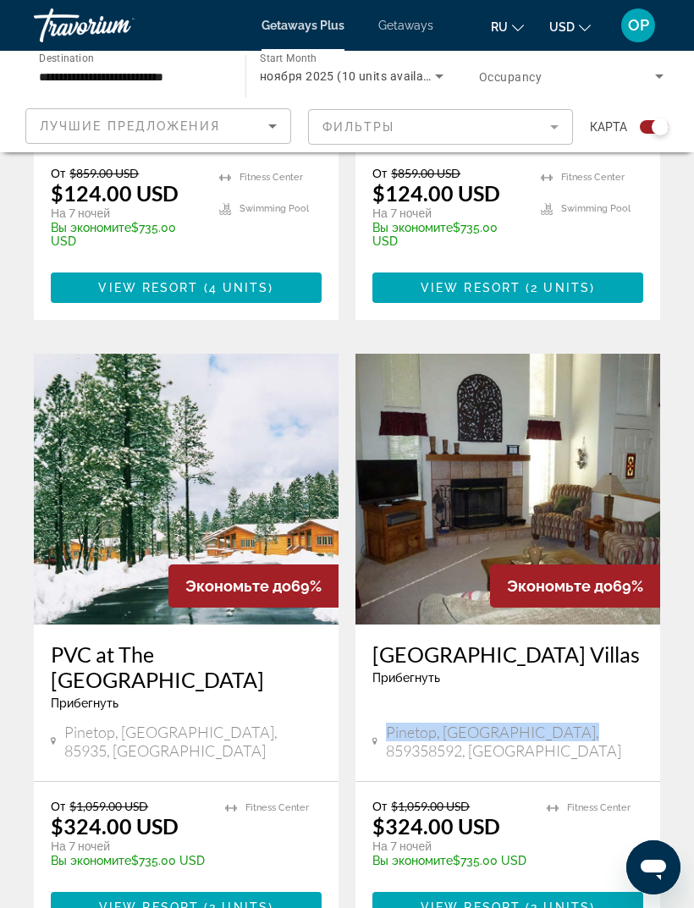
scroll to position [849, 0]
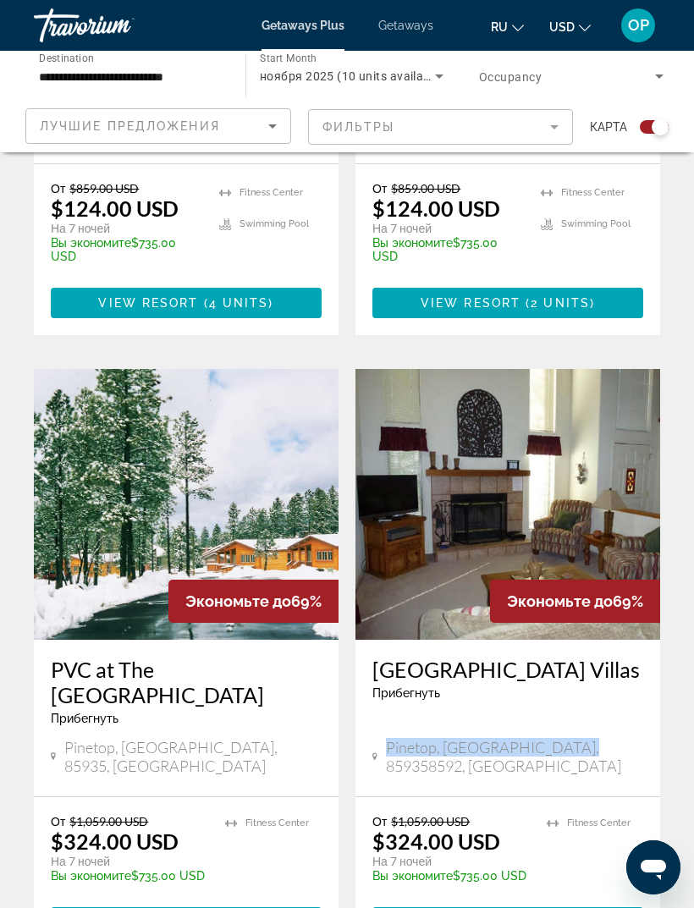
click at [537, 503] on img "Main content" at bounding box center [507, 504] width 304 height 271
